Goal: Task Accomplishment & Management: Manage account settings

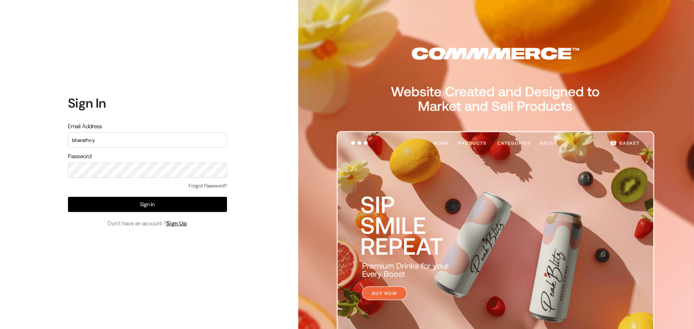
type input "[EMAIL_ADDRESS][DOMAIN_NAME]"
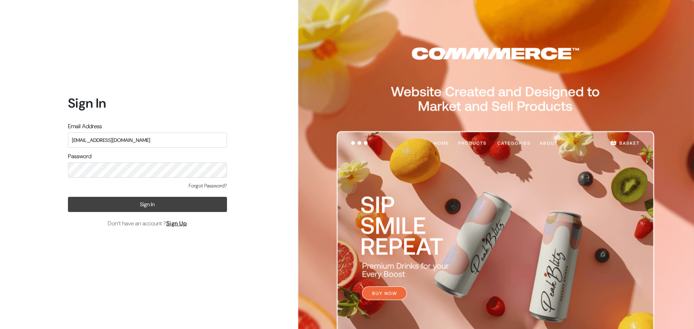
click at [143, 206] on button "Sign In" at bounding box center [147, 204] width 159 height 15
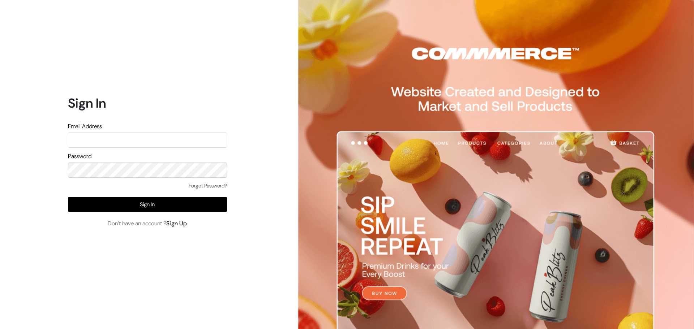
click at [242, 149] on div "Sign In Email Address Password Forgot Password? Sign In Don’t have an account ?…" at bounding box center [144, 164] width 289 height 329
click at [152, 142] on input "text" at bounding box center [147, 140] width 159 height 15
click at [106, 137] on input "text" at bounding box center [147, 140] width 159 height 15
type input "bharathcy@gmail.com"
click at [125, 140] on input "bharathcy@gmail.com" at bounding box center [147, 140] width 159 height 15
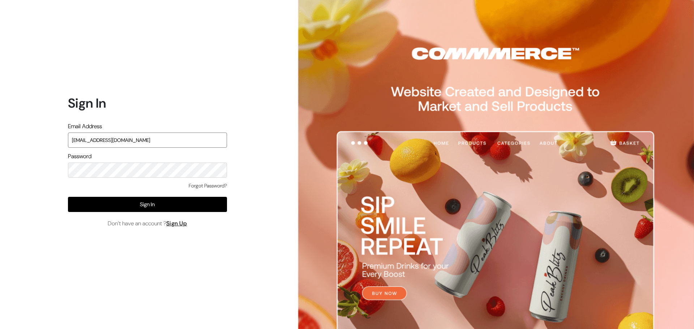
click at [125, 140] on input "[EMAIL_ADDRESS][DOMAIN_NAME]" at bounding box center [147, 140] width 159 height 15
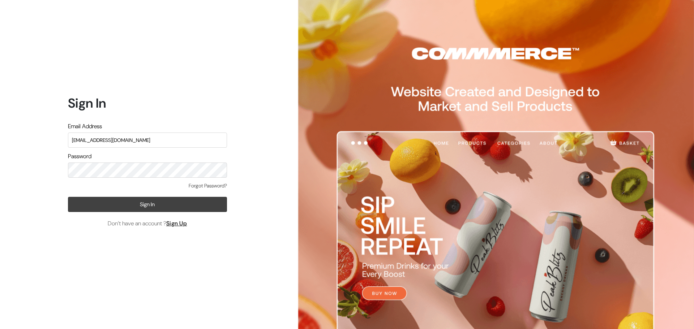
click at [125, 199] on button "Sign In" at bounding box center [147, 204] width 159 height 15
